Goal: Transaction & Acquisition: Book appointment/travel/reservation

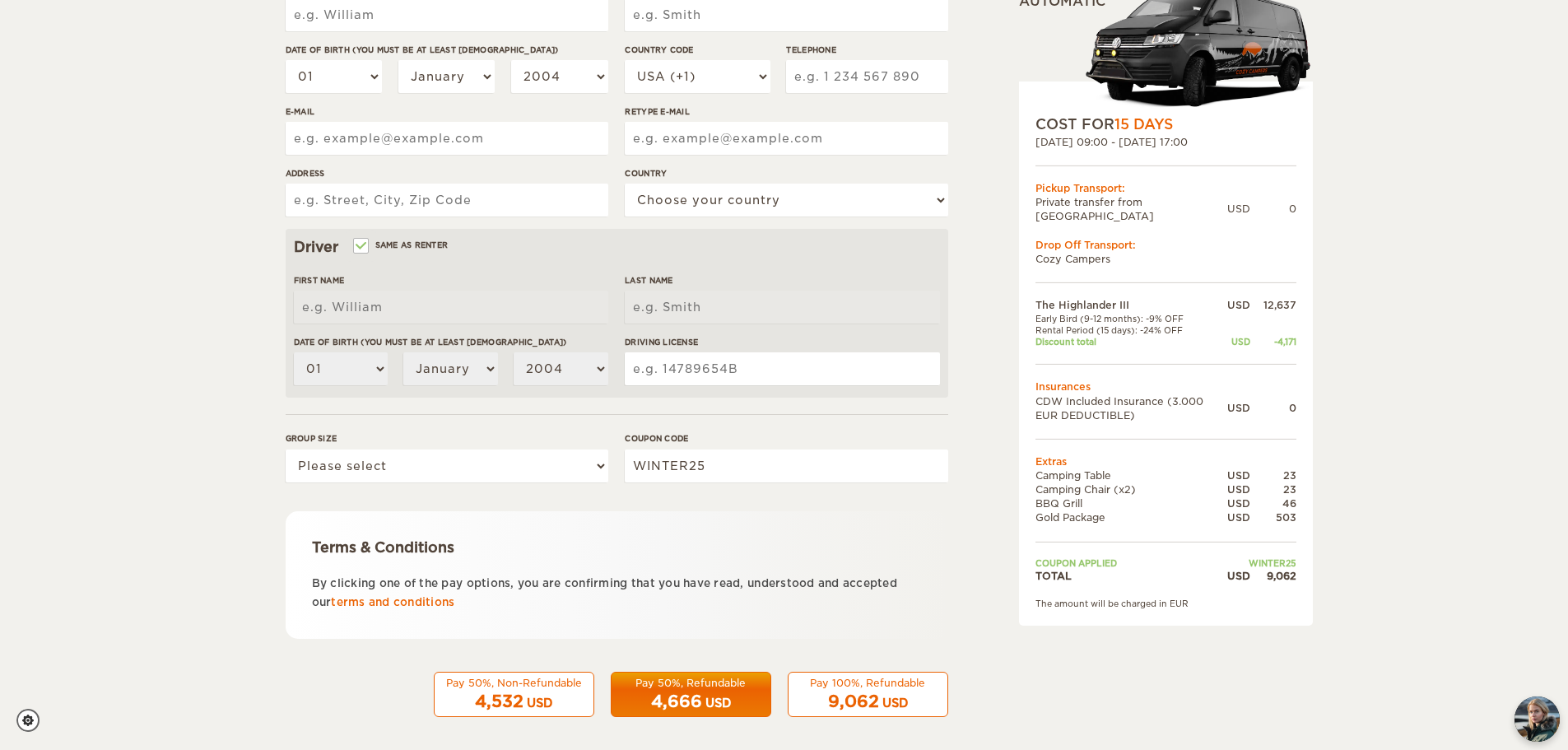
scroll to position [321, 0]
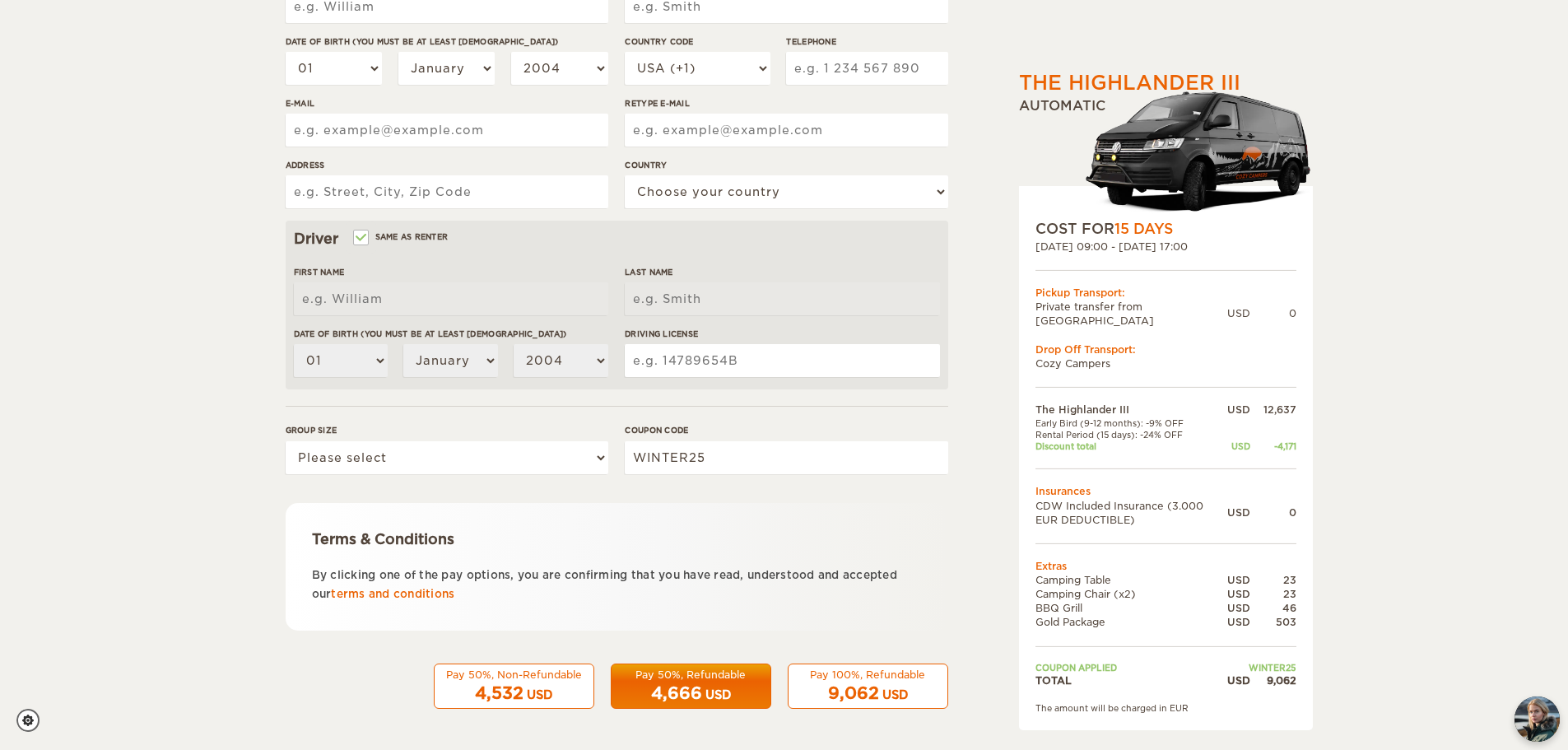
click at [881, 684] on div "9,062 USD" at bounding box center [868, 693] width 139 height 24
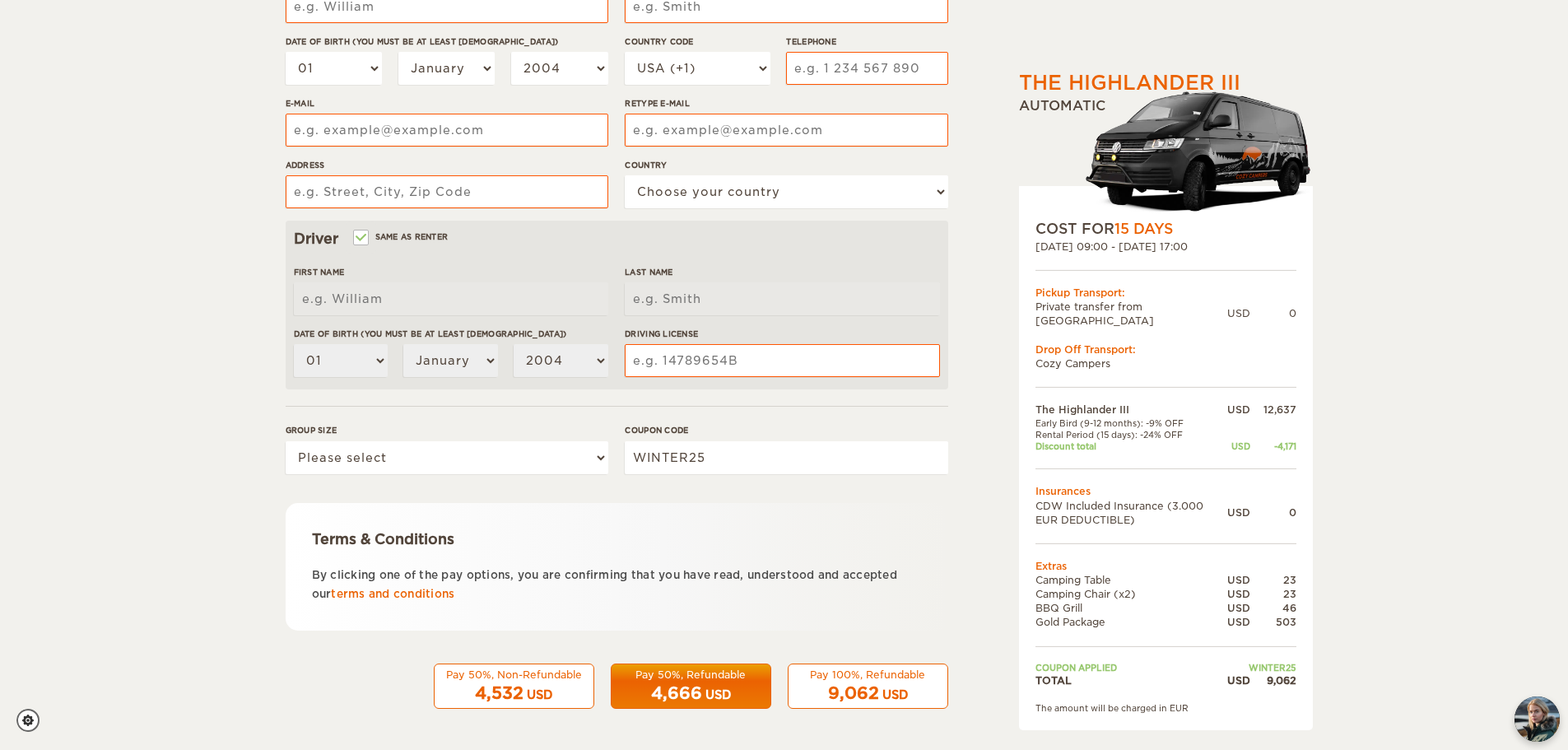
click at [823, 691] on div "9,062 USD" at bounding box center [868, 693] width 139 height 24
click at [510, 461] on select "Please select 1 2 3" at bounding box center [447, 457] width 322 height 33
select select "2"
click at [286, 441] on select "Please select 1 2 3" at bounding box center [447, 457] width 322 height 33
click at [813, 681] on div "Pay 100%, Refundable" at bounding box center [868, 675] width 139 height 14
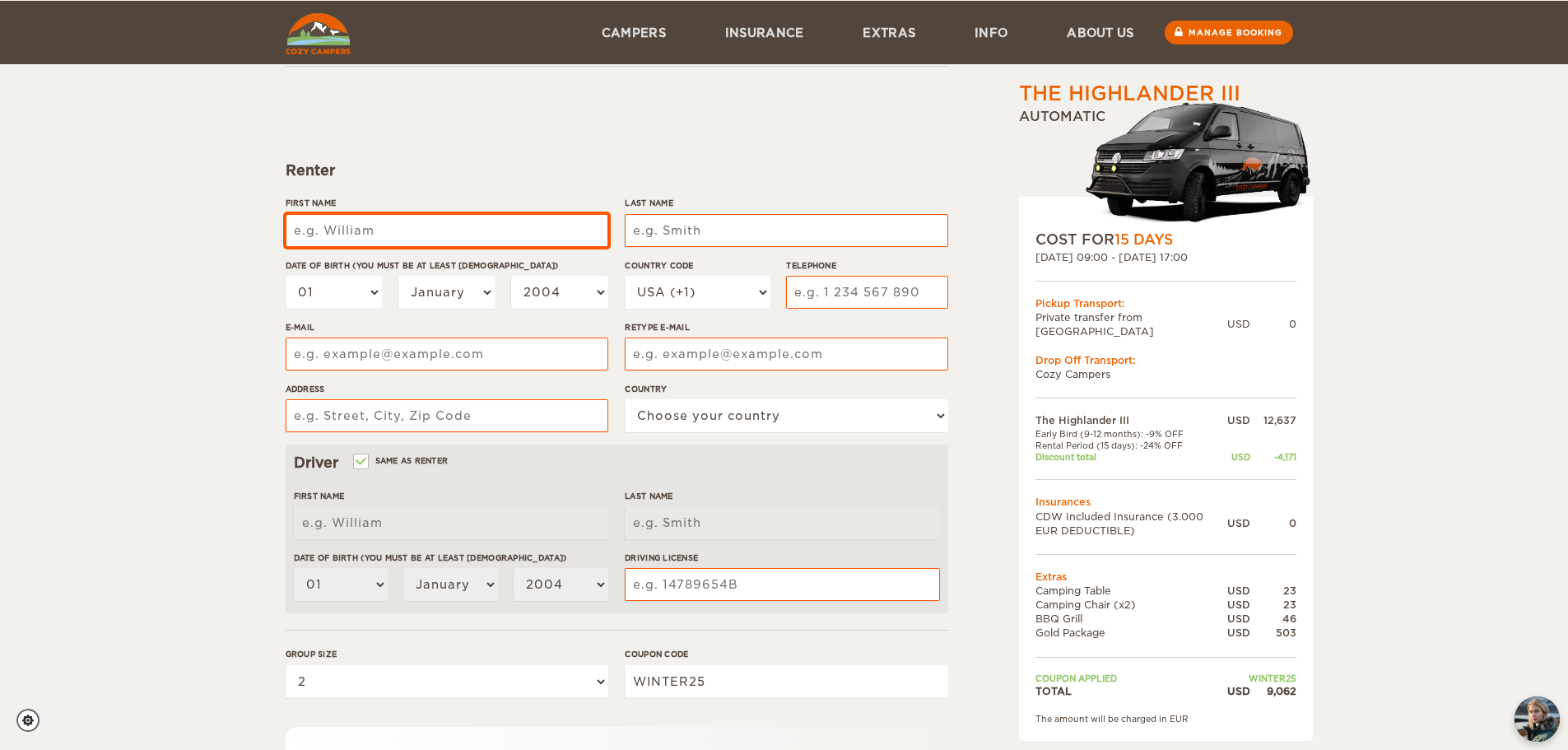
scroll to position [122, 0]
